Goal: Find specific page/section: Find specific page/section

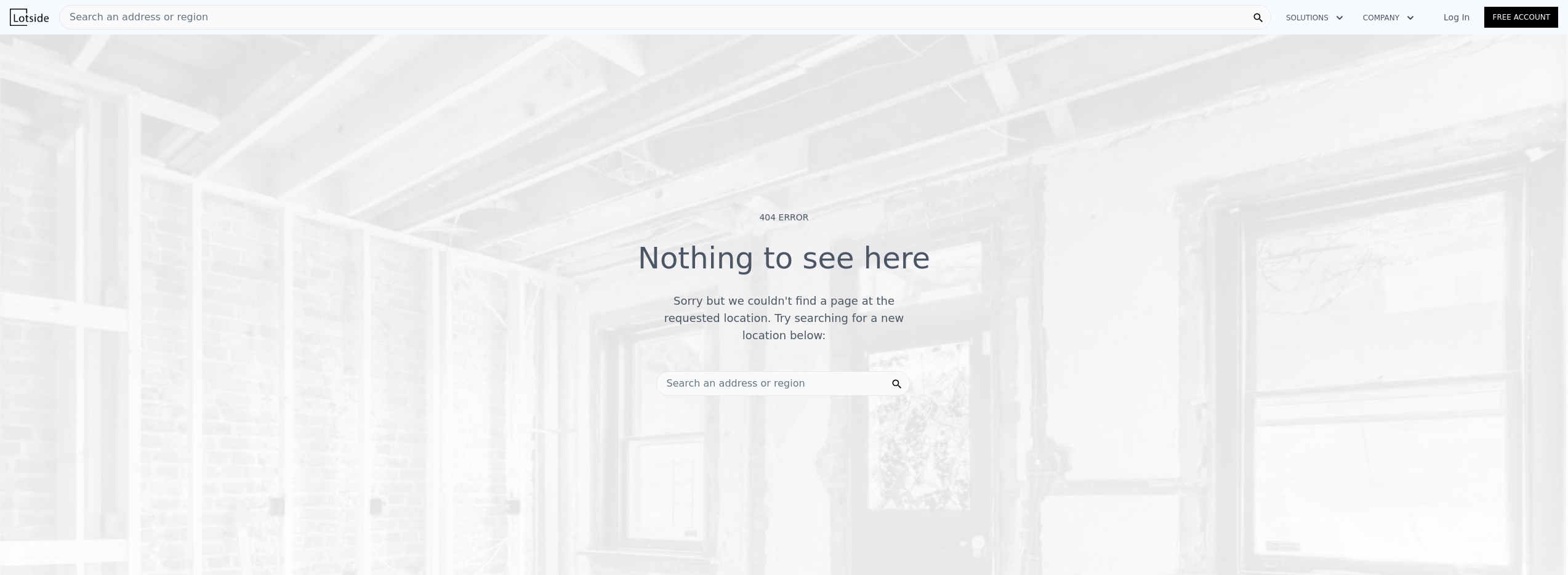
click at [149, 21] on span "Search an address or region" at bounding box center [134, 17] width 149 height 15
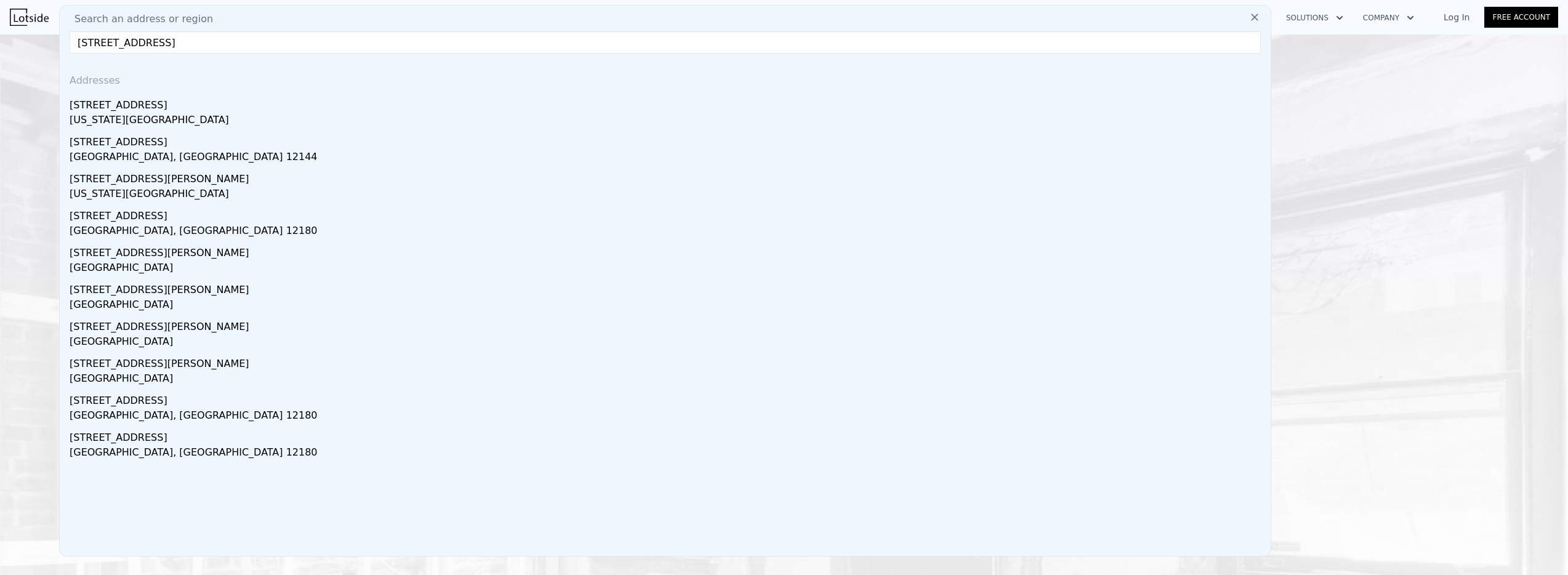
click at [136, 43] on input "[STREET_ADDRESS]" at bounding box center [665, 42] width 1192 height 22
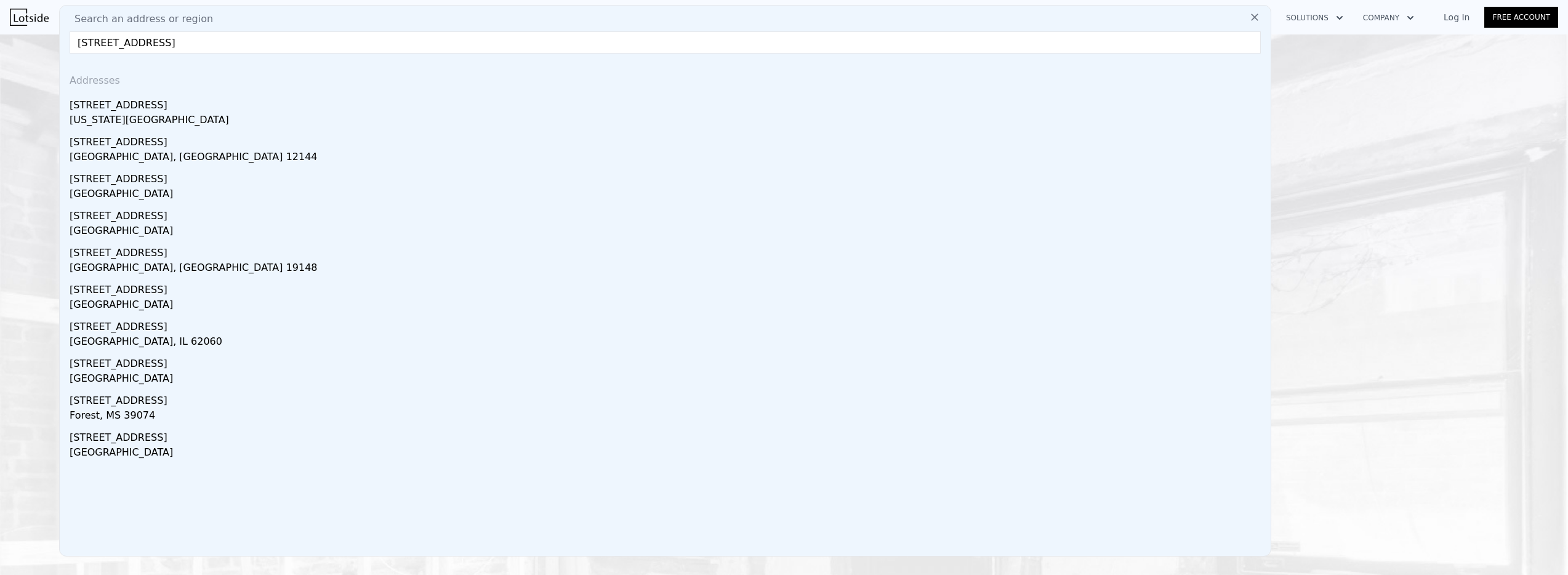
drag, startPoint x: 182, startPoint y: 48, endPoint x: 132, endPoint y: 46, distance: 50.0
click at [132, 46] on input "[STREET_ADDRESS]" at bounding box center [665, 42] width 1192 height 22
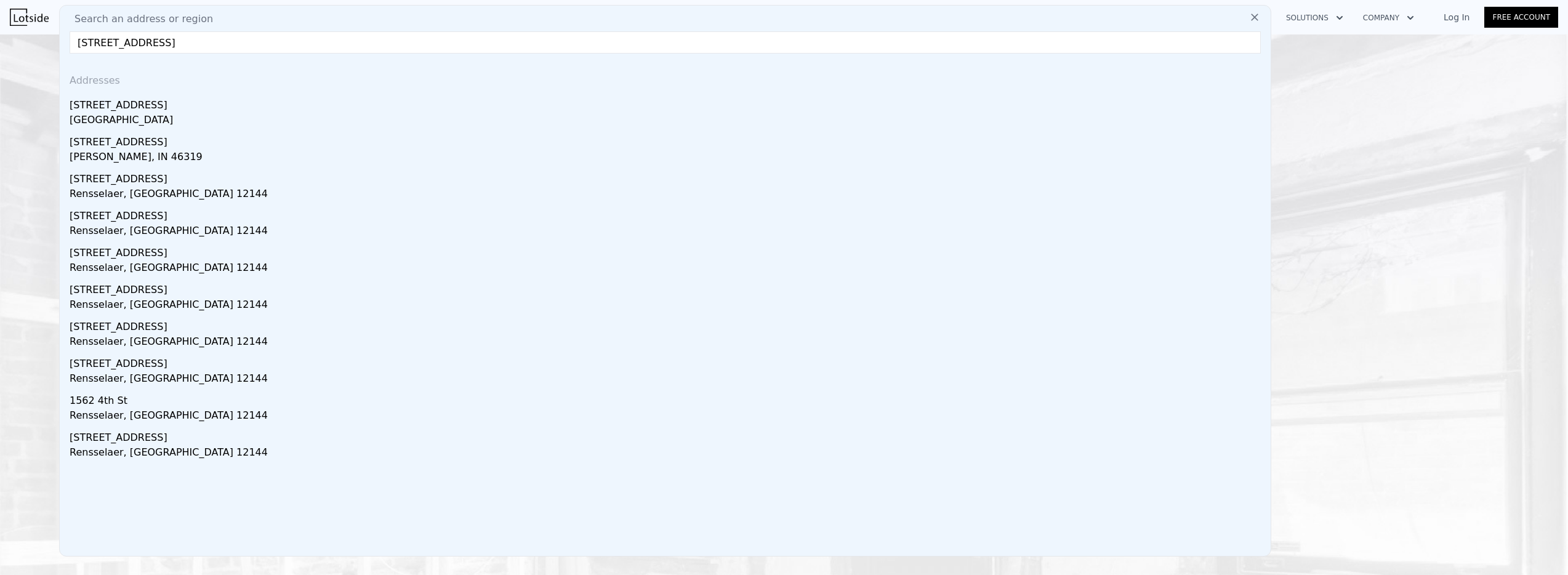
click at [162, 42] on input "[STREET_ADDRESS]" at bounding box center [665, 42] width 1192 height 22
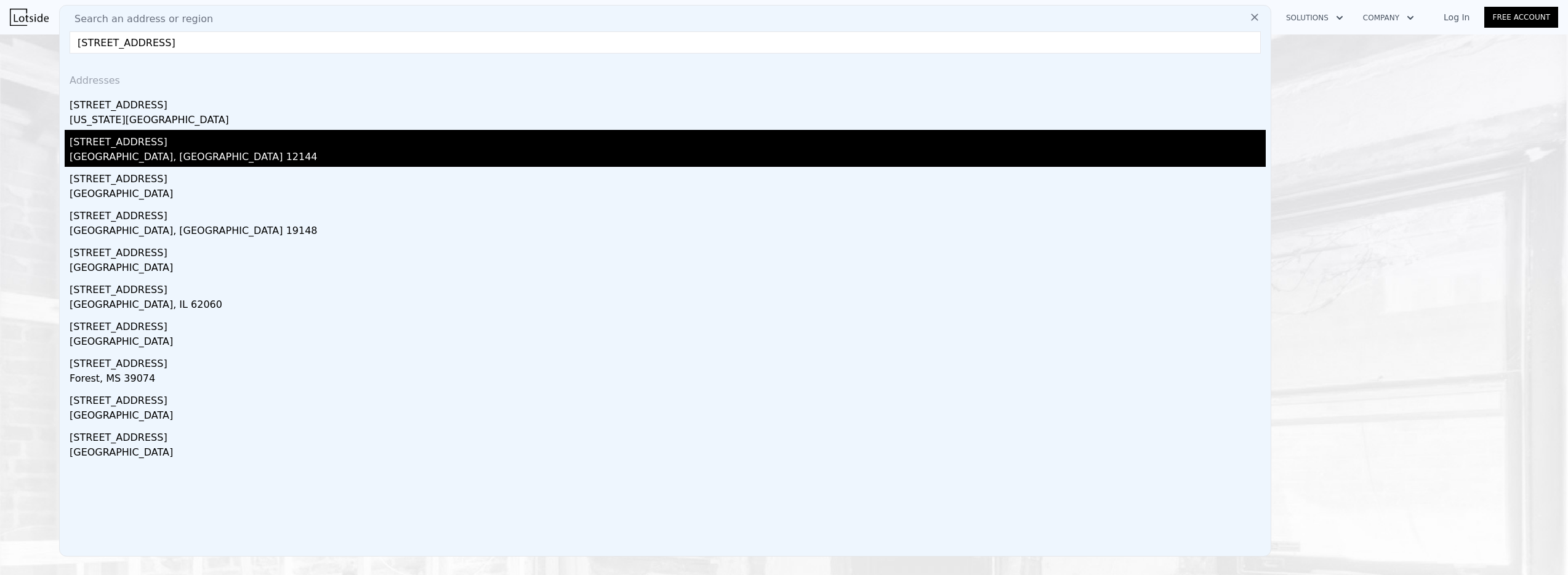
type input "[STREET_ADDRESS]"
click at [129, 146] on div "[STREET_ADDRESS]" at bounding box center [668, 139] width 1196 height 20
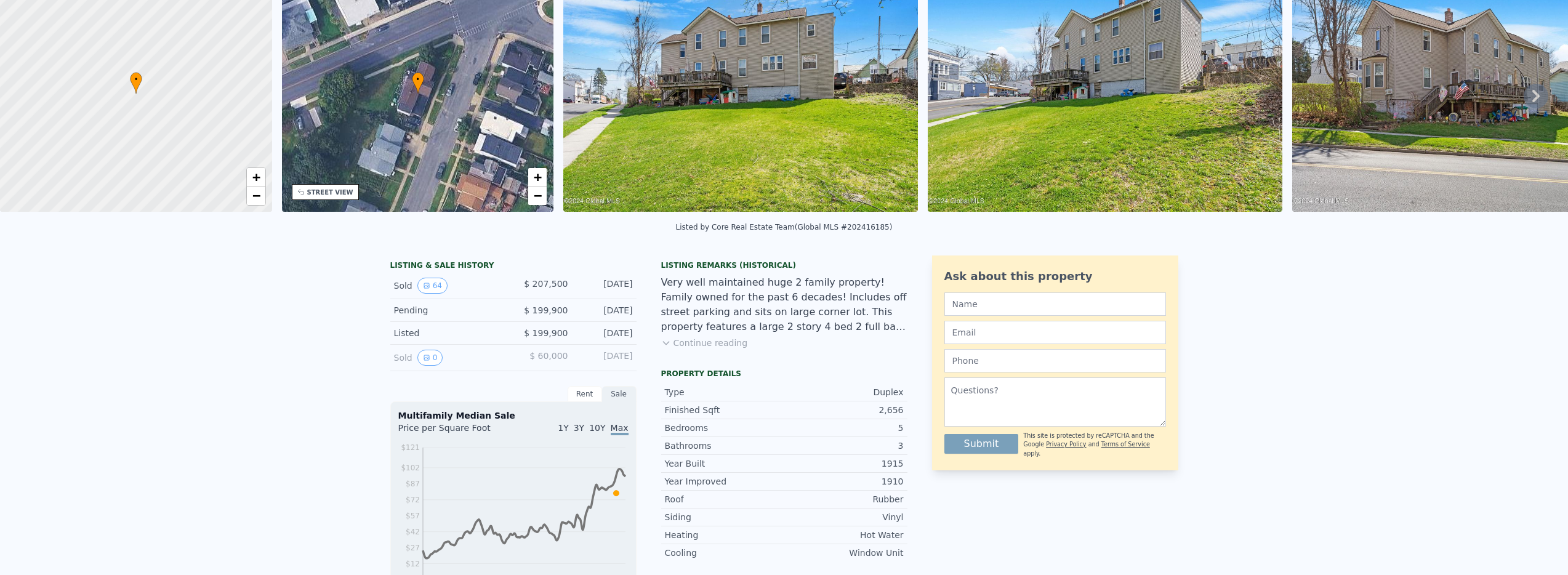
scroll to position [4, 0]
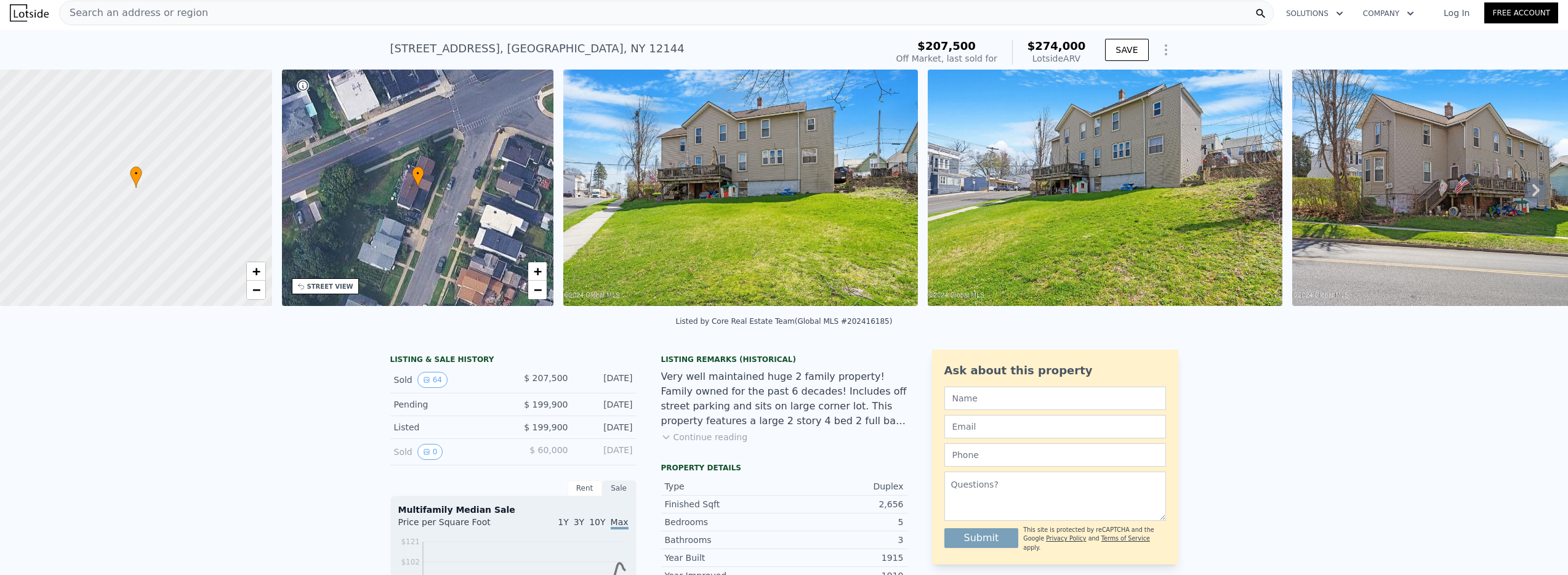
click at [435, 18] on div "Search an address or region" at bounding box center [666, 13] width 1215 height 25
